Goal: Task Accomplishment & Management: Use online tool/utility

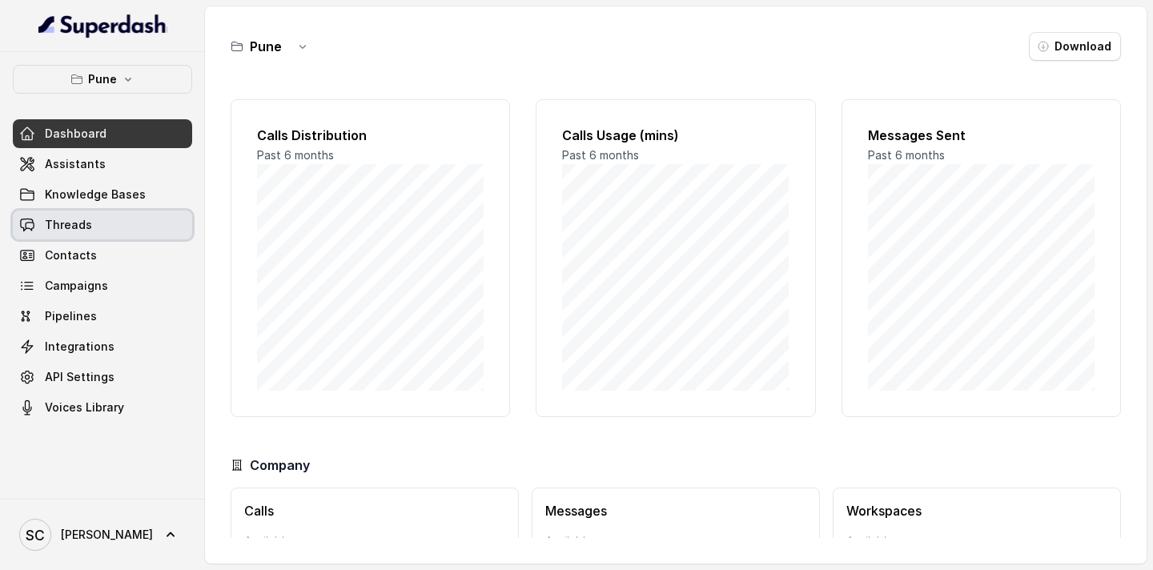
click at [137, 232] on link "Threads" at bounding box center [102, 225] width 179 height 29
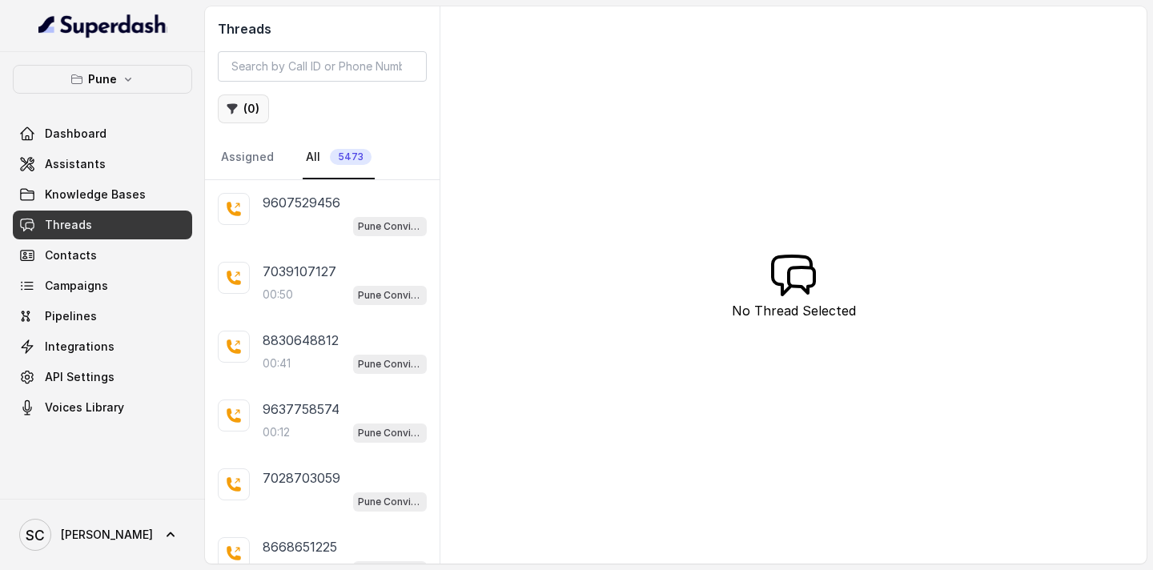
click at [243, 99] on button "( 0 )" at bounding box center [243, 108] width 51 height 29
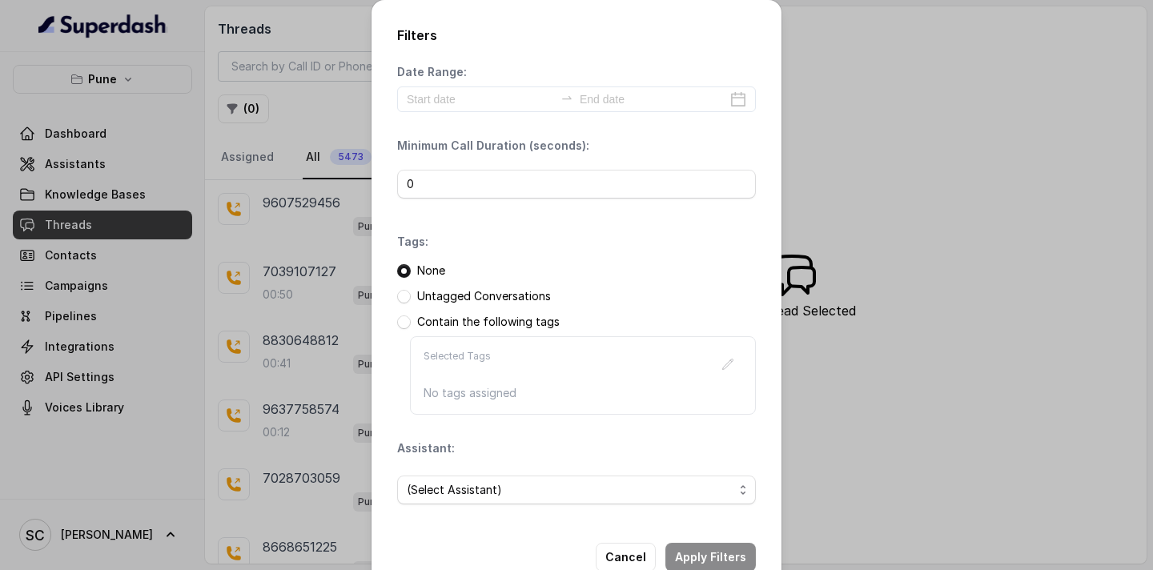
scroll to position [40, 0]
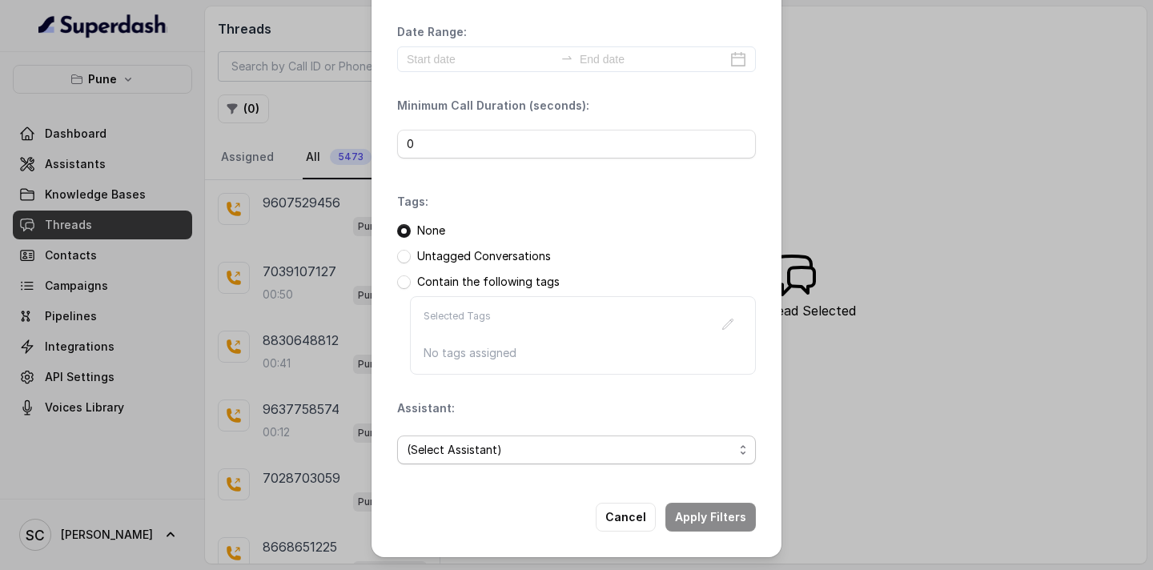
click at [508, 451] on span "(Select Assistant)" at bounding box center [570, 449] width 327 height 19
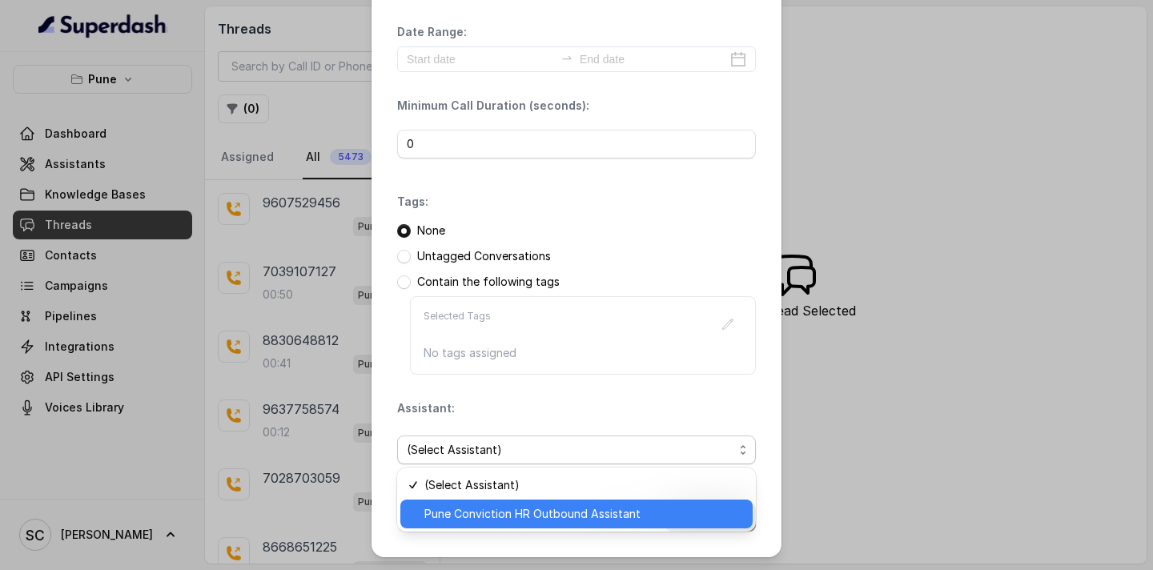
click at [479, 514] on span "Pune Conviction HR Outbound Assistant" at bounding box center [583, 513] width 319 height 19
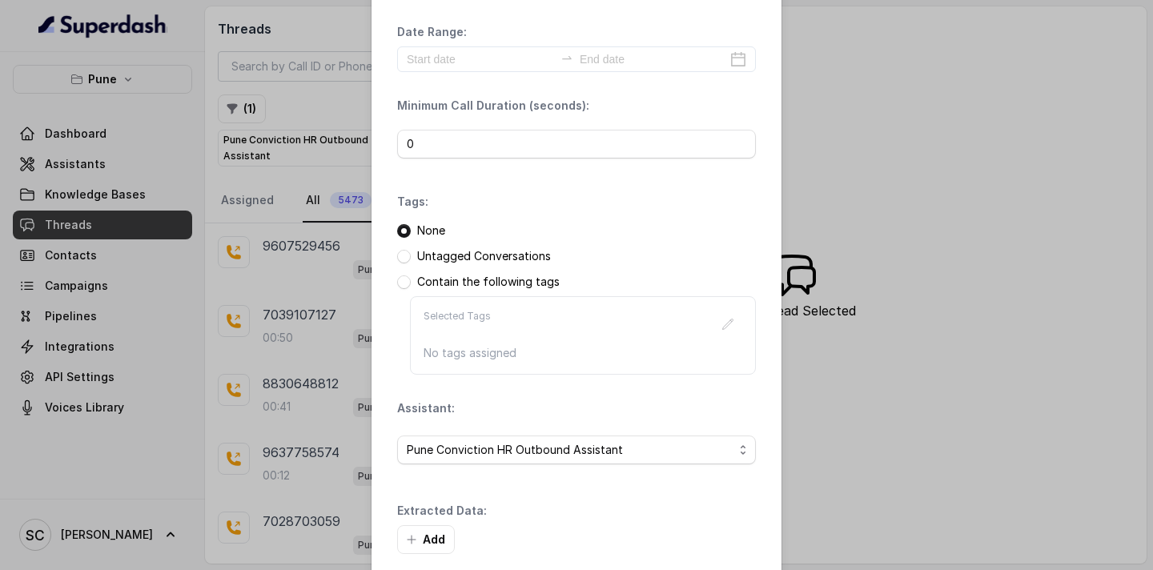
scroll to position [117, 0]
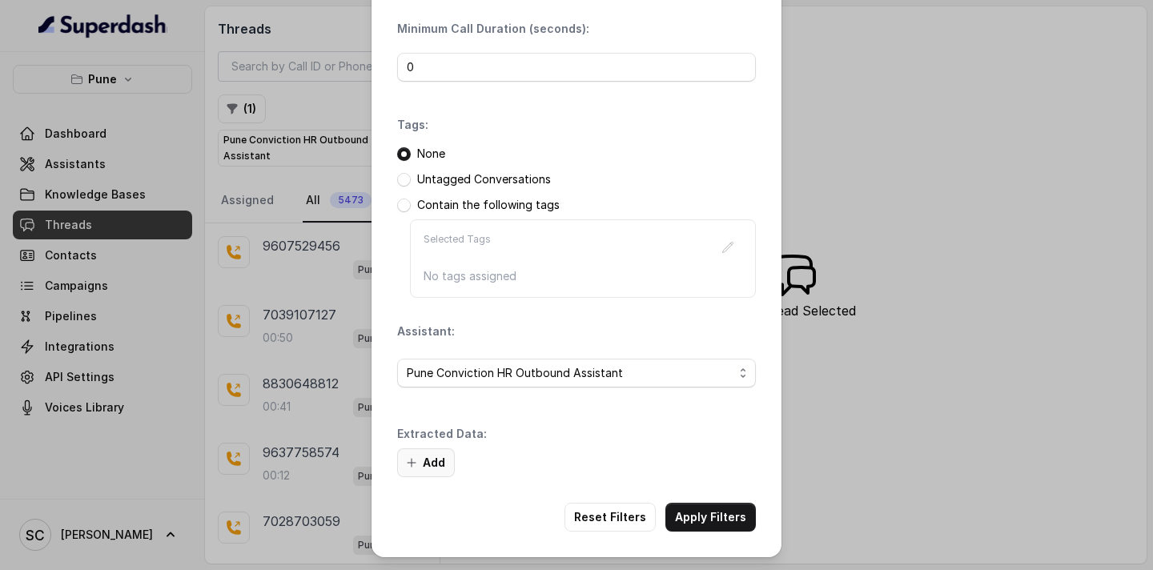
click at [444, 467] on button "Add" at bounding box center [426, 462] width 58 height 29
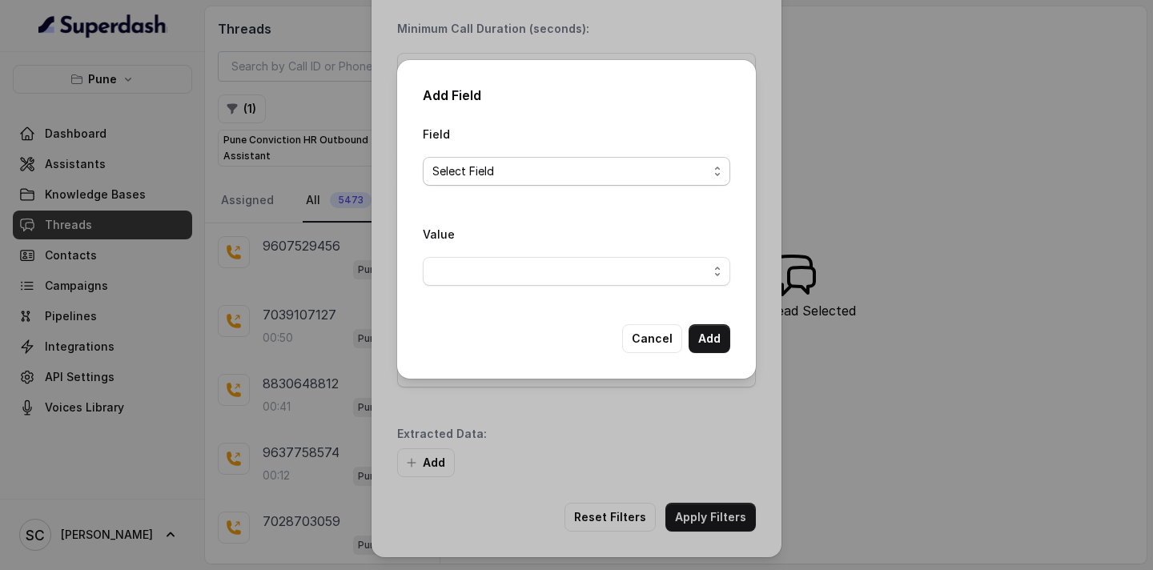
click at [543, 166] on span "Select Field" at bounding box center [569, 171] width 275 height 19
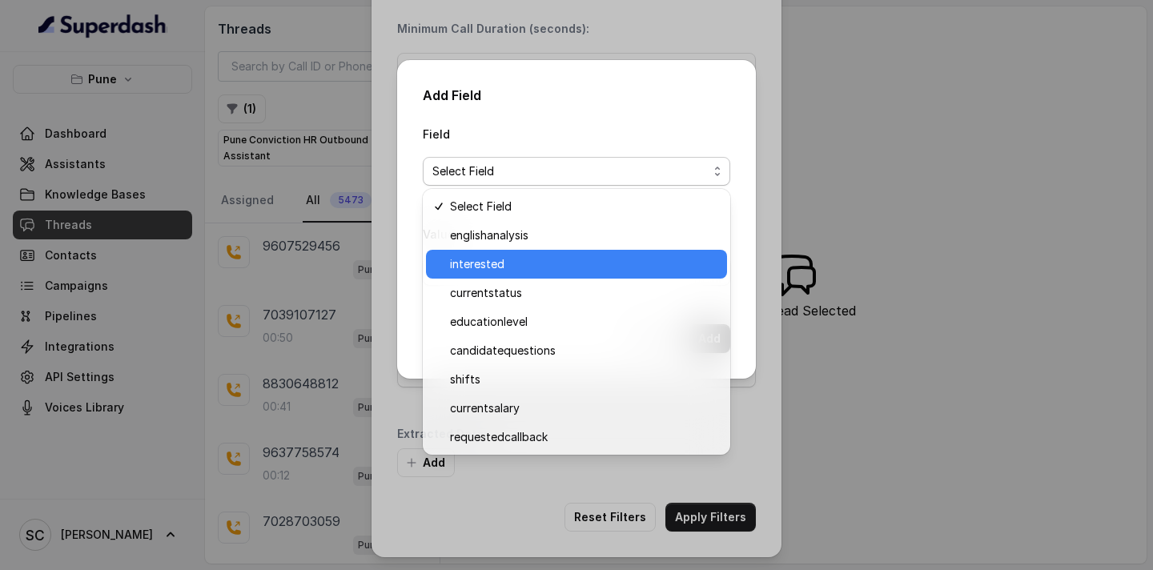
click at [524, 263] on span "interested" at bounding box center [583, 264] width 267 height 19
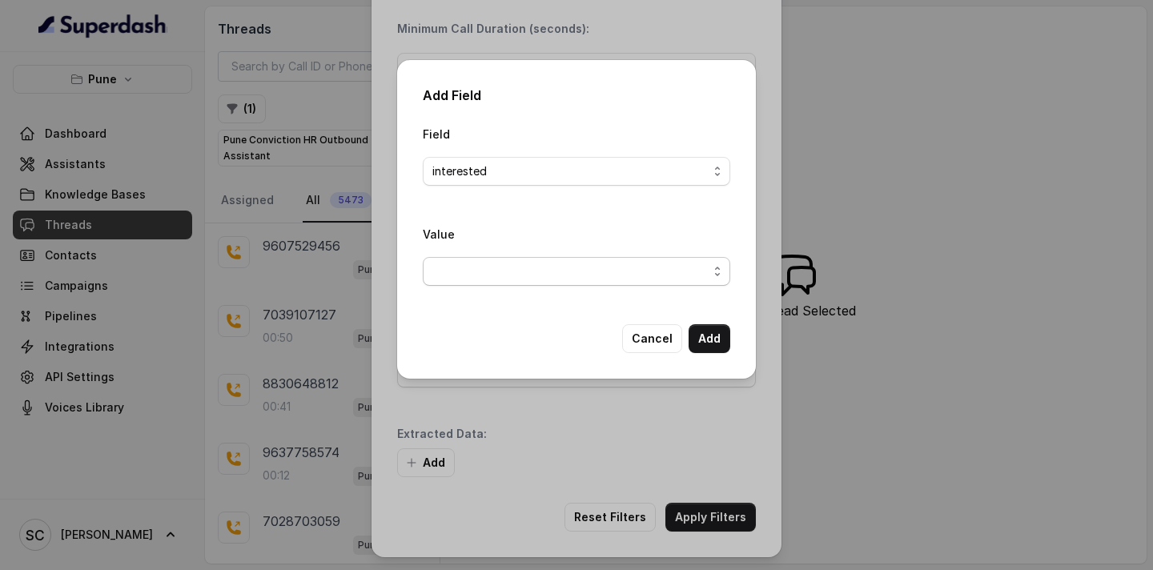
click at [526, 276] on span "button" at bounding box center [576, 271] width 307 height 29
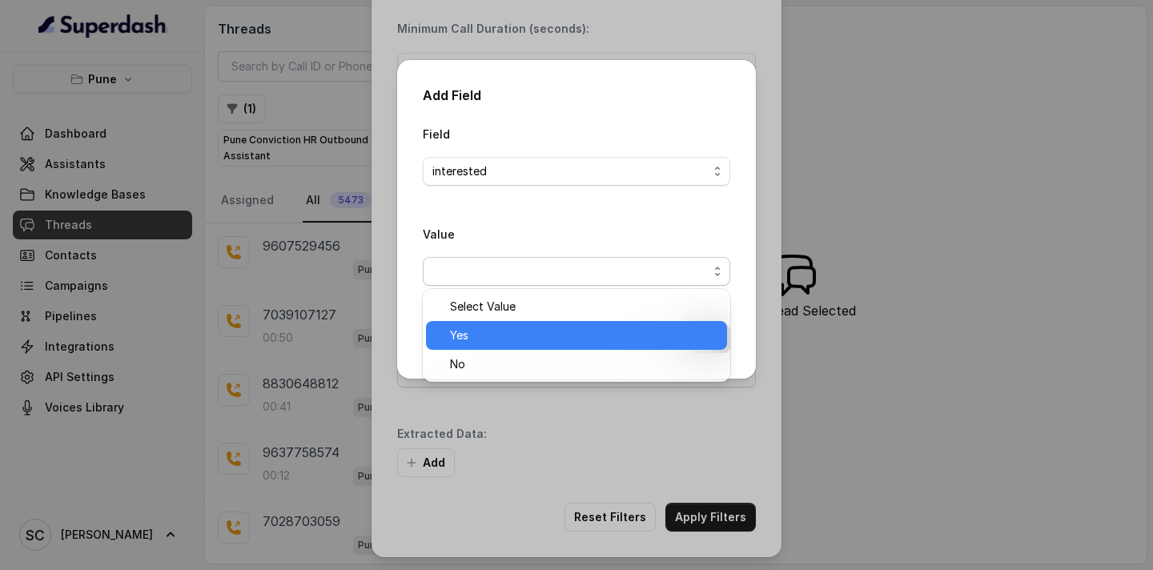
click at [521, 332] on span "Yes" at bounding box center [583, 335] width 267 height 19
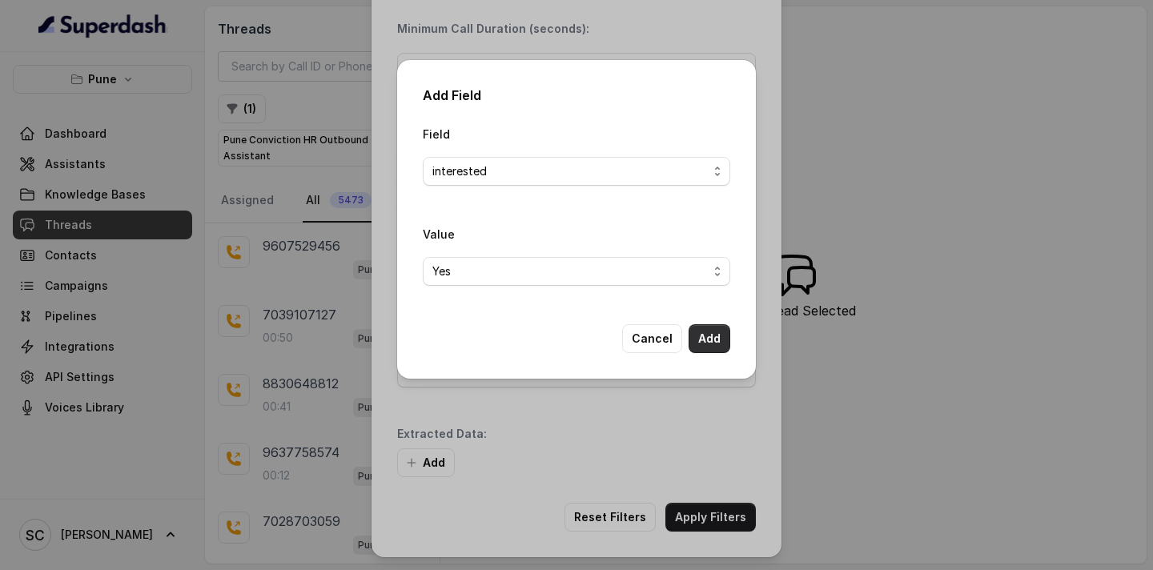
click at [699, 339] on button "Add" at bounding box center [710, 338] width 42 height 29
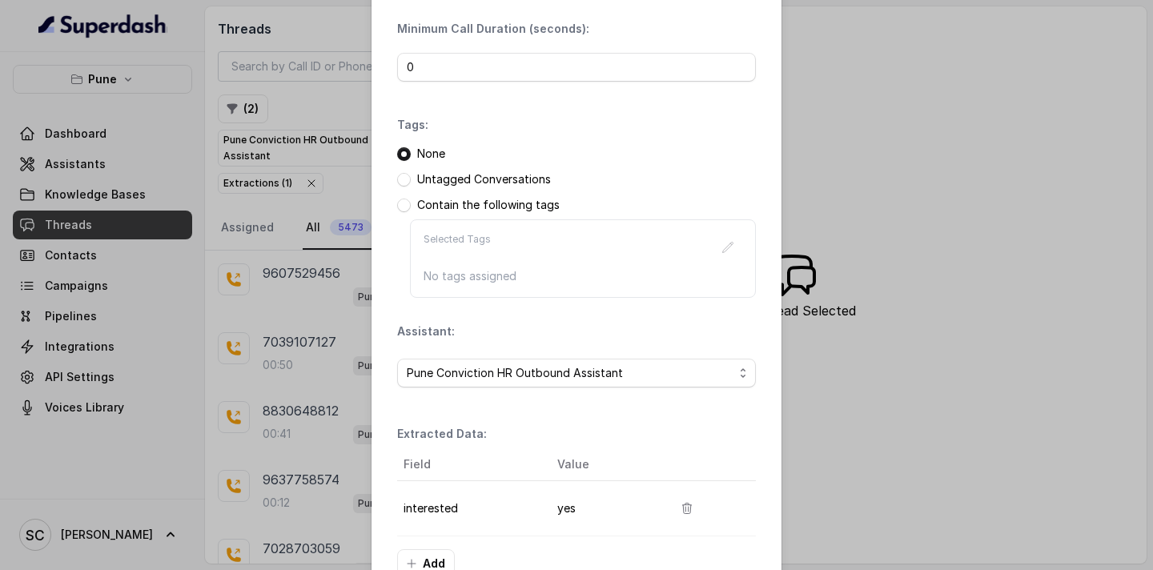
scroll to position [218, 0]
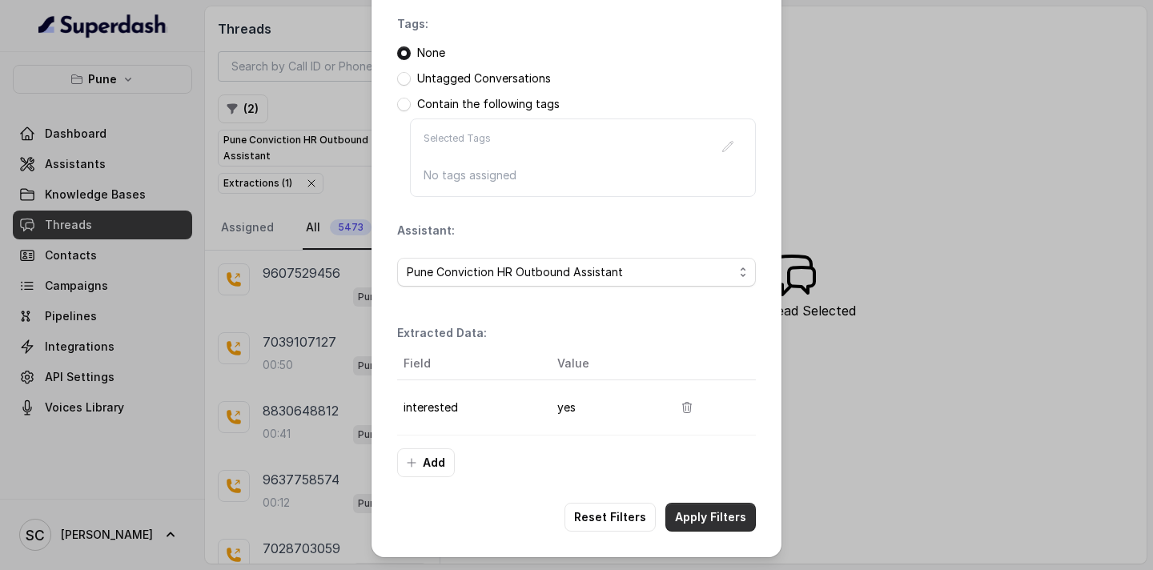
click at [682, 511] on button "Apply Filters" at bounding box center [710, 517] width 90 height 29
